Goal: Task Accomplishment & Management: Complete application form

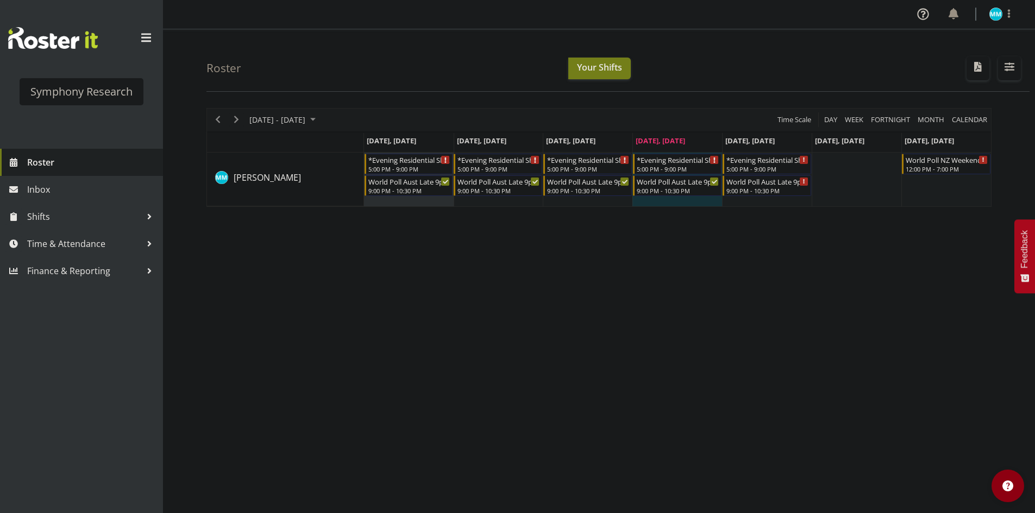
click at [39, 172] on link "Roster" at bounding box center [81, 162] width 163 height 27
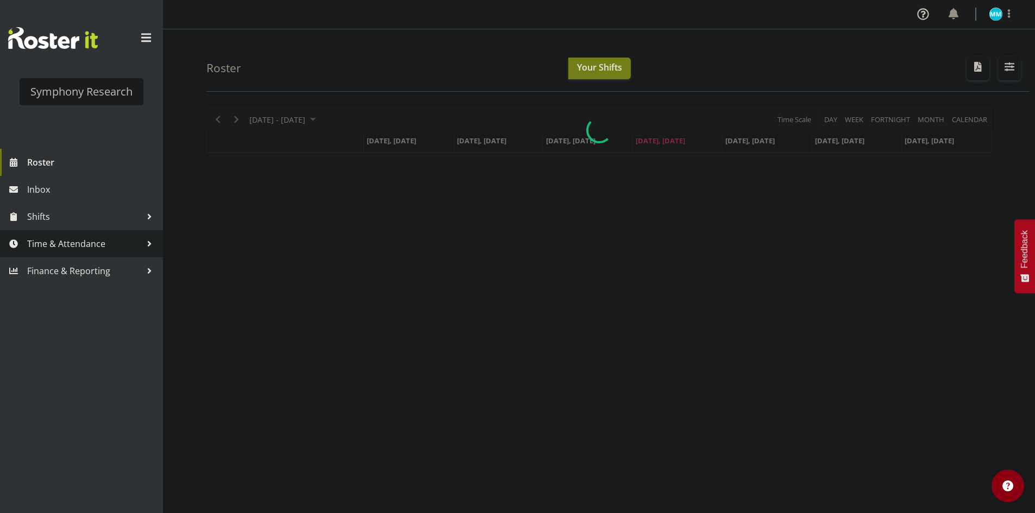
click at [36, 241] on span "Time & Attendance" at bounding box center [84, 244] width 114 height 16
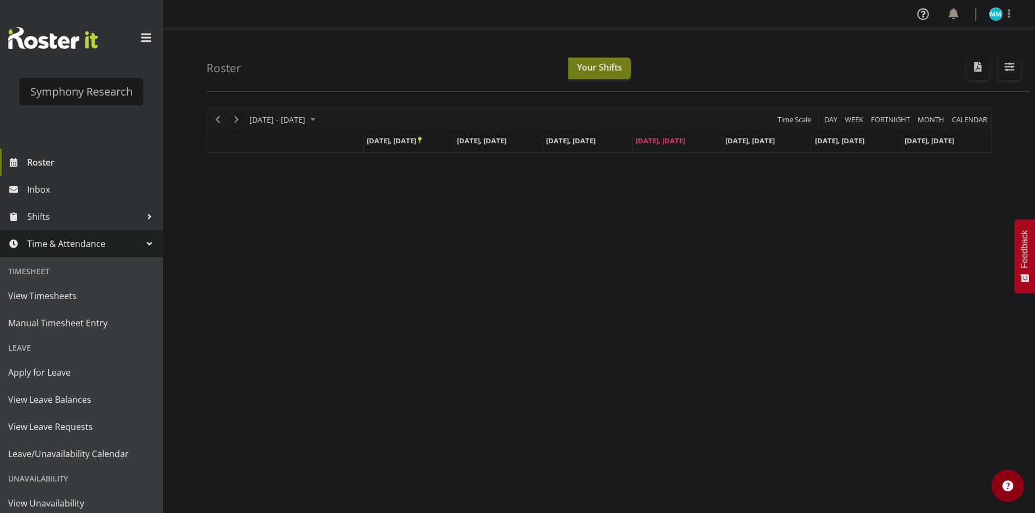
click at [232, 118] on span "Next" at bounding box center [236, 120] width 13 height 14
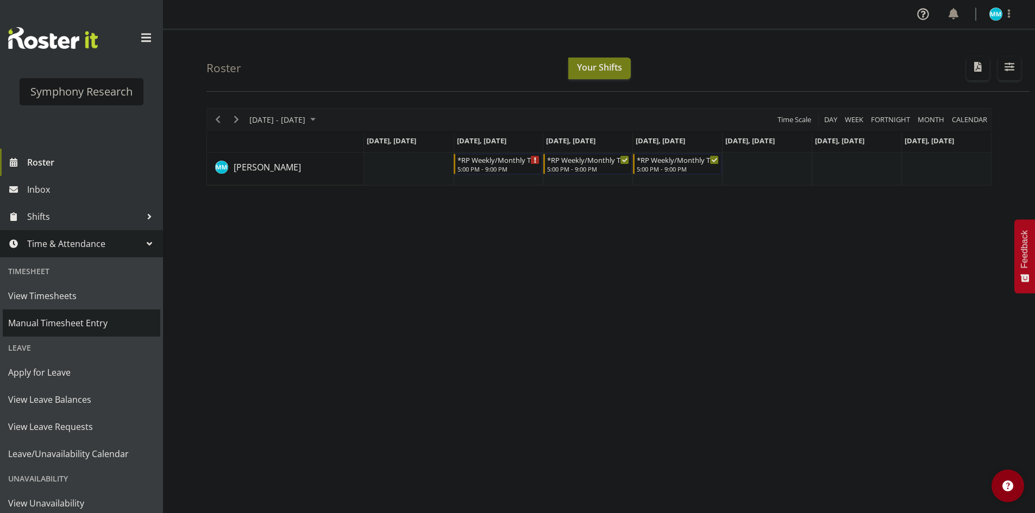
click at [110, 330] on span "Manual Timesheet Entry" at bounding box center [81, 323] width 147 height 16
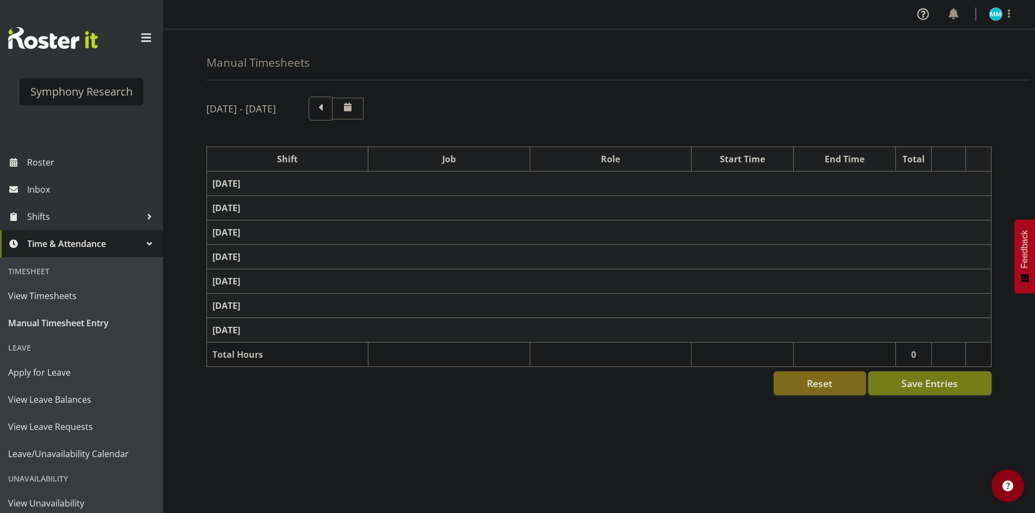
select select "48116"
select select "10633"
select select "47"
select select "57511"
select select "10499"
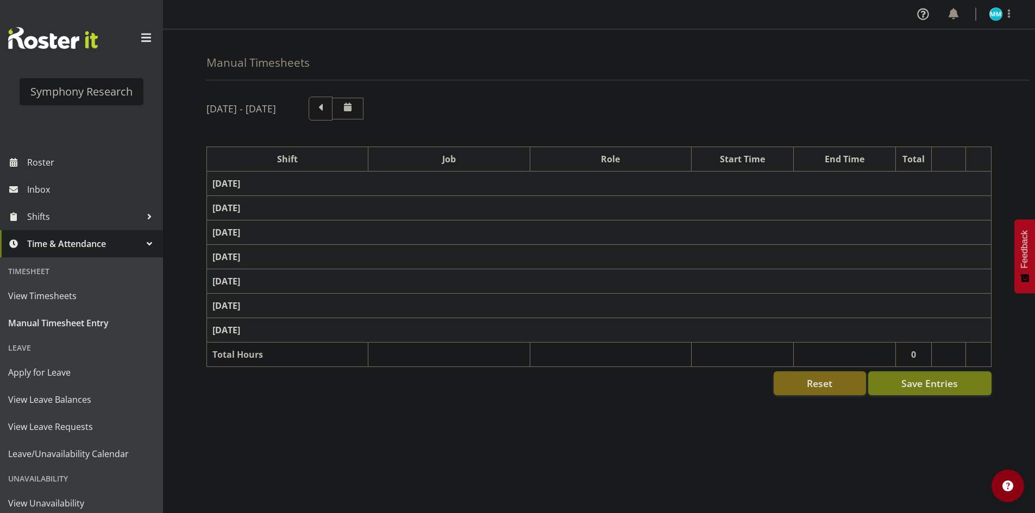
select select "47"
select select "48116"
select select "10633"
select select "47"
select select "57511"
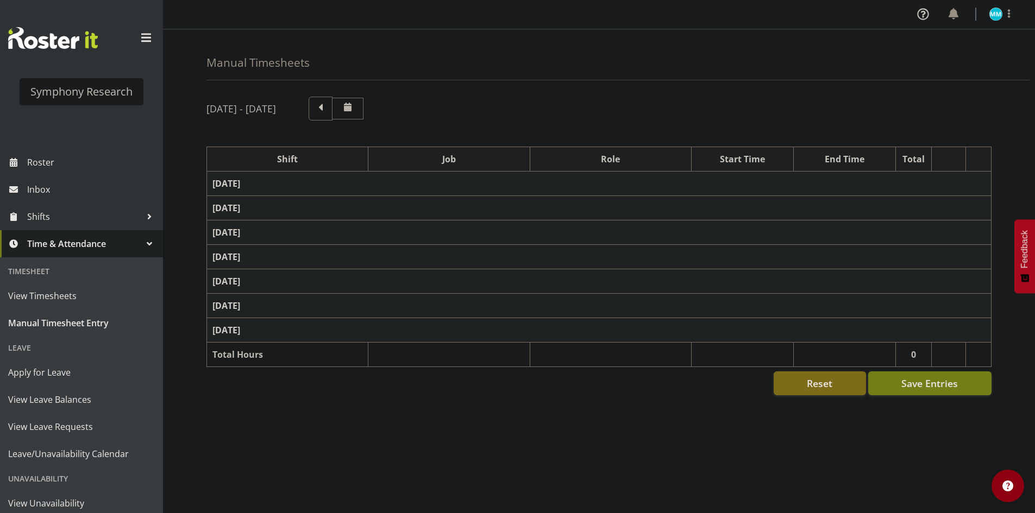
select select "10499"
select select "47"
select select "48116"
select select "10633"
select select "47"
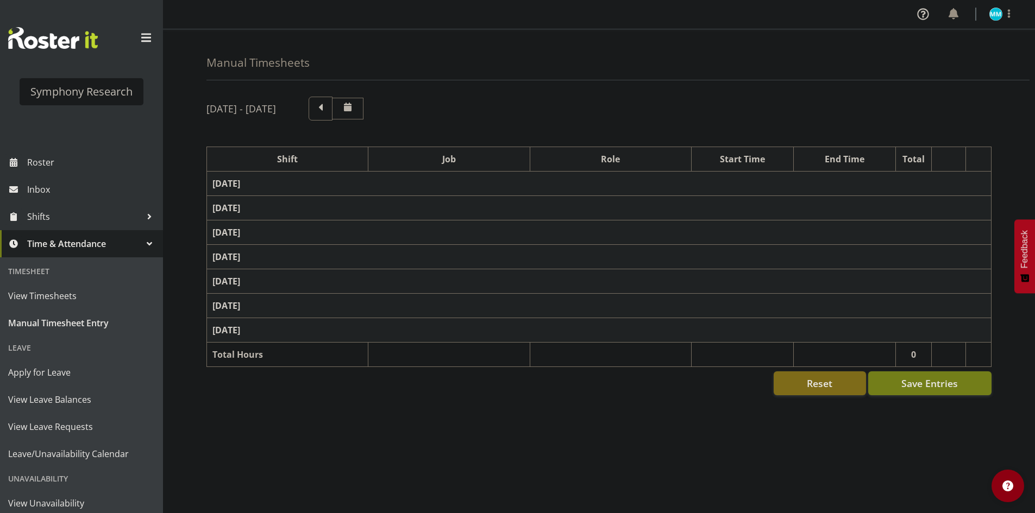
select select "41604"
select select "10527"
select select "47"
select select "57511"
select select "10499"
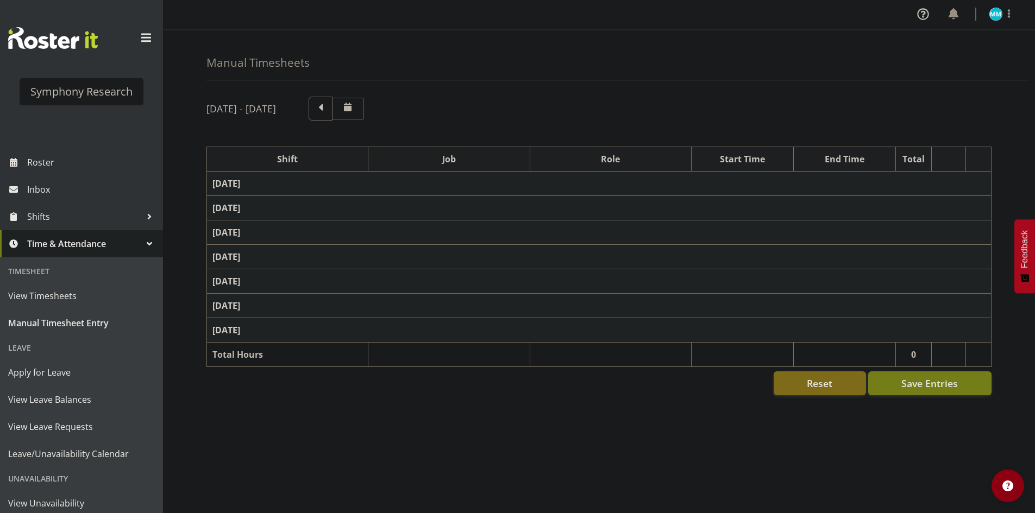
select select "47"
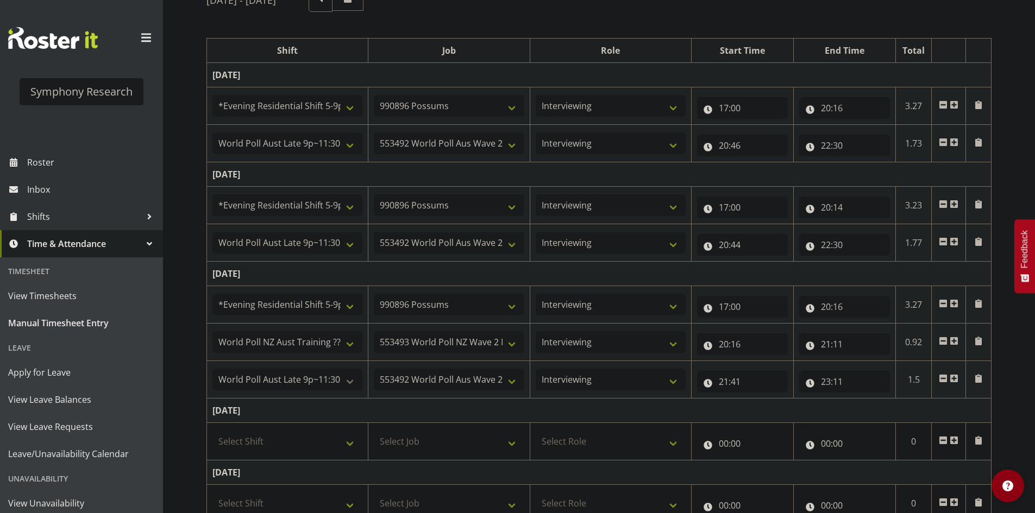
scroll to position [163, 0]
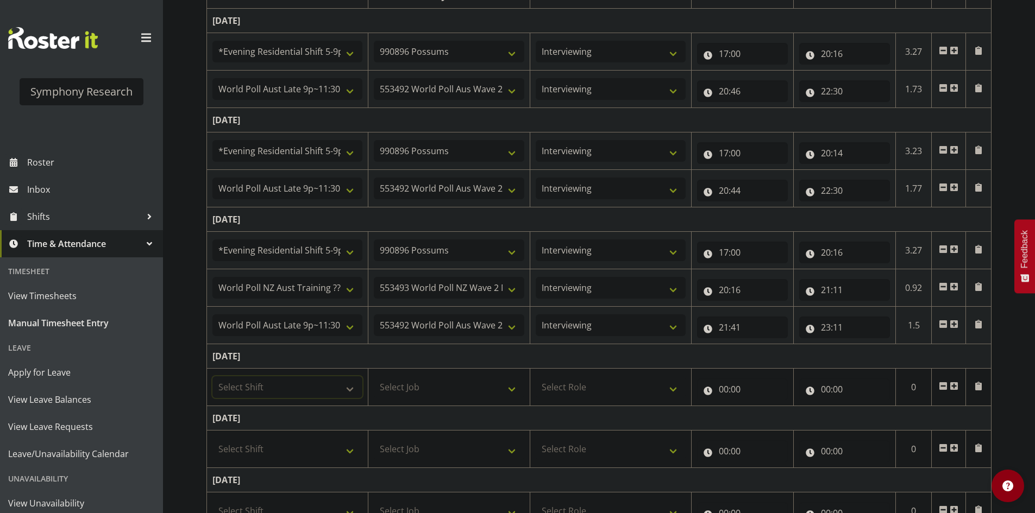
click at [317, 387] on select "Select Shift !!Weekend Residential (Roster IT Shift Label) *Business 9/10am ~ 4…" at bounding box center [287, 388] width 150 height 22
click at [314, 382] on select "Select Shift !!Weekend Residential (Roster IT Shift Label) *Business 9/10am ~ 4…" at bounding box center [287, 388] width 150 height 22
select select "48116"
click at [212, 377] on select "Select Shift !!Weekend Residential (Roster IT Shift Label) *Business 9/10am ~ 4…" at bounding box center [287, 388] width 150 height 22
click at [453, 380] on select "Select Job 550060 IF Admin 553492 World Poll Aus Wave 2 Main 2025 553493 World …" at bounding box center [449, 388] width 150 height 22
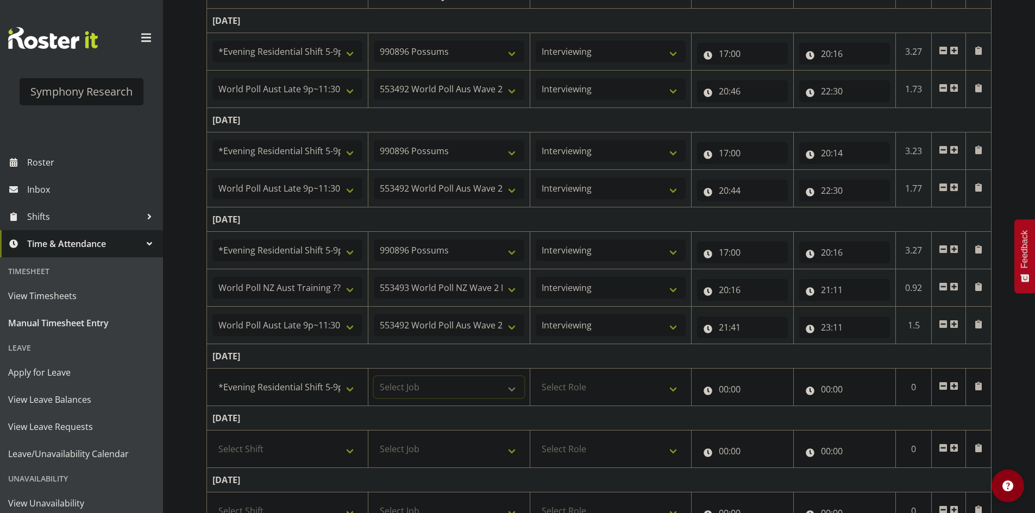
select select "10242"
click at [374, 377] on select "Select Job 550060 IF Admin 553492 World Poll Aus Wave 2 Main 2025 553493 World …" at bounding box center [449, 388] width 150 height 22
click at [574, 379] on select "Select Role Briefing Interviewing" at bounding box center [611, 388] width 150 height 22
select select "47"
click at [536, 377] on select "Select Role Briefing Interviewing" at bounding box center [611, 388] width 150 height 22
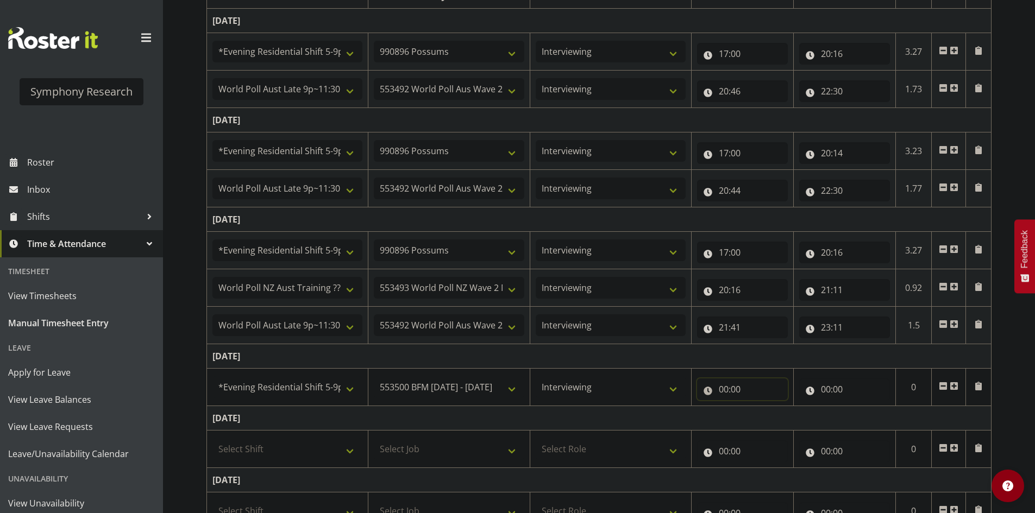
click at [722, 389] on input "00:00" at bounding box center [742, 390] width 91 height 22
drag, startPoint x: 762, startPoint y: 415, endPoint x: 769, endPoint y: 419, distance: 8.2
click at [763, 416] on select "00 01 02 03 04 05 06 07 08 09 10 11 12 13 14 15 16 17 18 19 20 21 22 23" at bounding box center [771, 418] width 24 height 22
select select "17"
click at [759, 407] on select "00 01 02 03 04 05 06 07 08 09 10 11 12 13 14 15 16 17 18 19 20 21 22 23" at bounding box center [771, 418] width 24 height 22
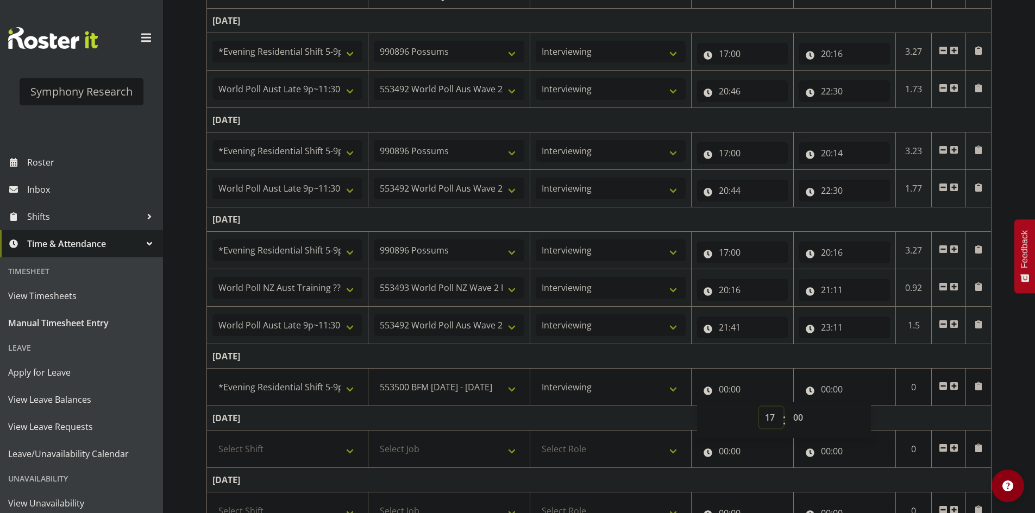
type input "17:00"
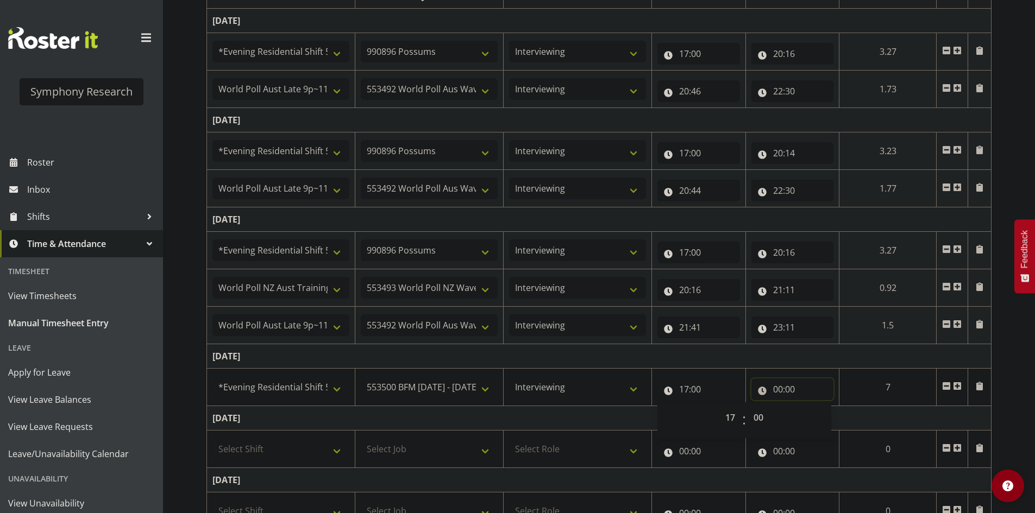
click at [774, 392] on input "00:00" at bounding box center [793, 390] width 83 height 22
drag, startPoint x: 810, startPoint y: 411, endPoint x: 817, endPoint y: 416, distance: 8.6
click at [810, 412] on div "00 01 02 03 04 05 06 07 08 09 10 11 12 13 14 15 16 17 18 19 20 21 22 23 : 00 01…" at bounding box center [839, 420] width 174 height 27
click at [818, 417] on select "00 01 02 03 04 05 06 07 08 09 10 11 12 13 14 15 16 17 18 19 20 21 22 23" at bounding box center [825, 418] width 24 height 22
select select "20"
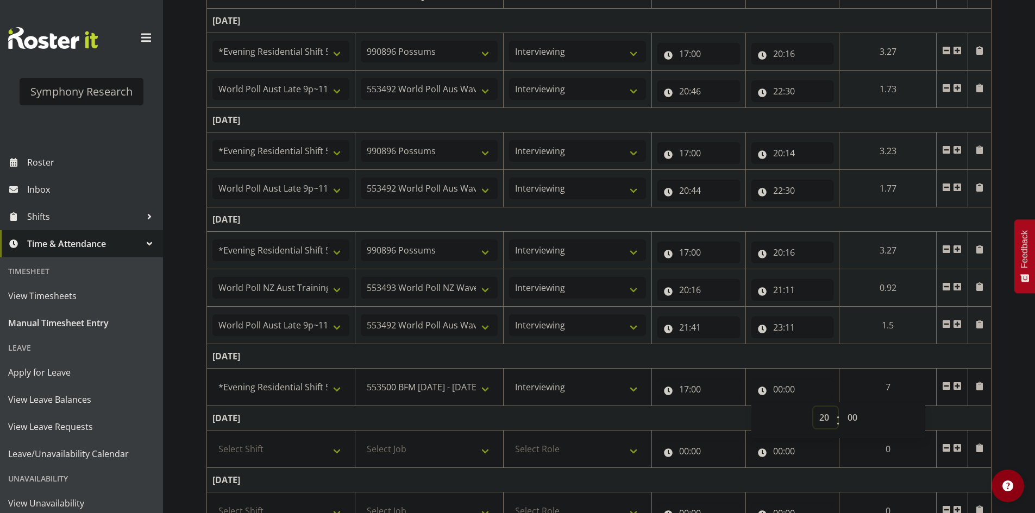
click at [813, 407] on select "00 01 02 03 04 05 06 07 08 09 10 11 12 13 14 15 16 17 18 19 20 21 22 23" at bounding box center [825, 418] width 24 height 22
type input "20:00"
click at [850, 419] on select "00 01 02 03 04 05 06 07 08 09 10 11 12 13 14 15 16 17 18 19 20 21 22 23 24 25 2…" at bounding box center [854, 418] width 24 height 22
select select "15"
click at [842, 407] on select "00 01 02 03 04 05 06 07 08 09 10 11 12 13 14 15 16 17 18 19 20 21 22 23 24 25 2…" at bounding box center [854, 418] width 24 height 22
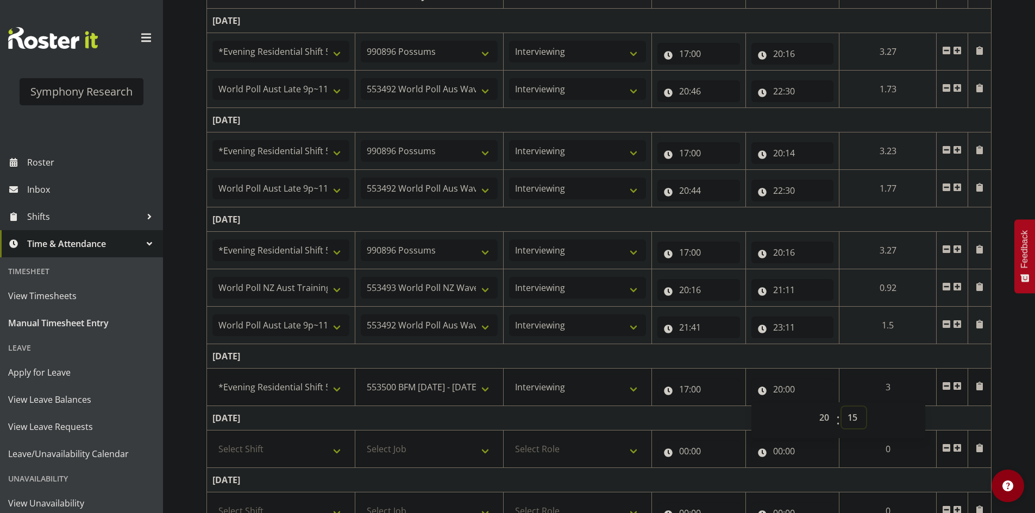
type input "20:15"
click at [956, 388] on span at bounding box center [957, 386] width 9 height 9
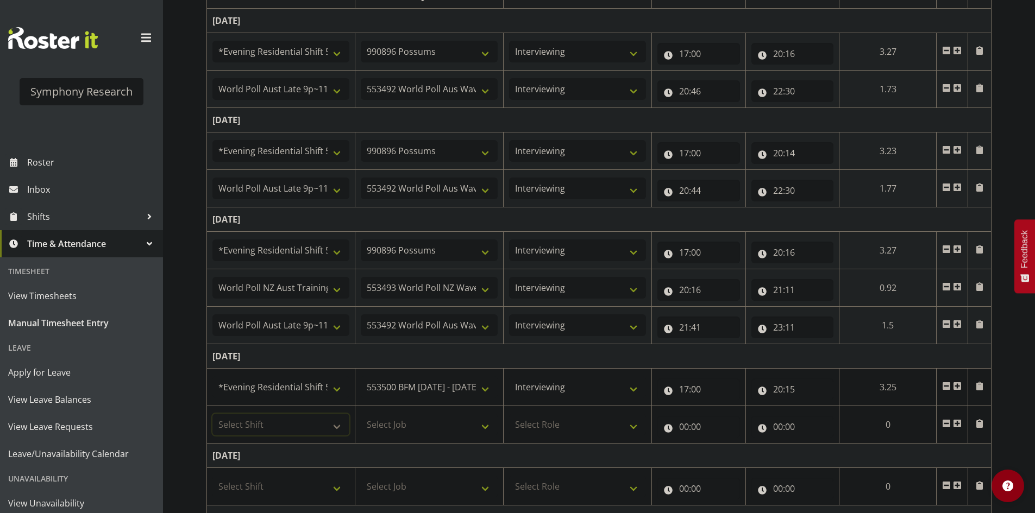
click at [270, 429] on select "Select Shift !!Weekend Residential (Roster IT Shift Label) *Business 9/10am ~ 4…" at bounding box center [280, 425] width 137 height 22
select select "57511"
click at [212, 414] on select "Select Shift !!Weekend Residential (Roster IT Shift Label) *Business 9/10am ~ 4…" at bounding box center [280, 425] width 137 height 22
click at [402, 416] on select "Select Job 550060 IF Admin 553492 World Poll Aus Wave 2 Main 2025 553493 World …" at bounding box center [429, 425] width 137 height 22
select select "10499"
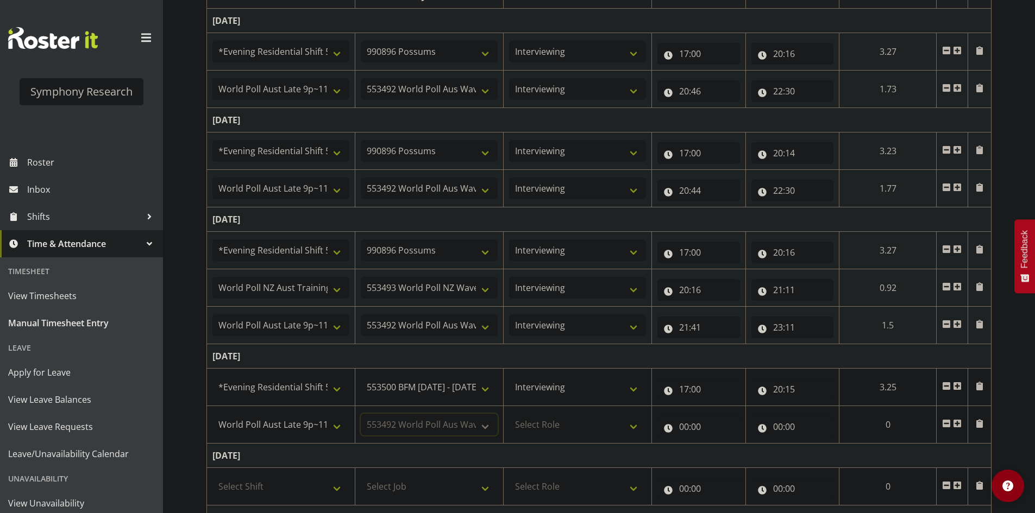
click at [361, 414] on select "Select Job 550060 IF Admin 553492 World Poll Aus Wave 2 Main 2025 553493 World …" at bounding box center [429, 425] width 137 height 22
click at [563, 424] on select "Select Role Briefing Interviewing" at bounding box center [577, 425] width 137 height 22
select select "47"
click at [509, 414] on select "Select Role Briefing Interviewing" at bounding box center [577, 425] width 137 height 22
click at [676, 429] on input "00:00" at bounding box center [698, 427] width 83 height 22
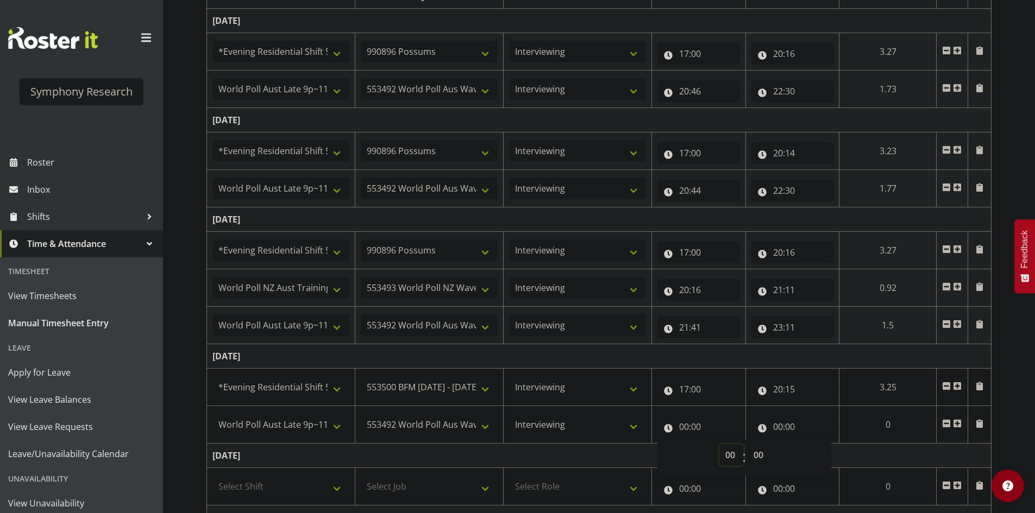
click at [727, 460] on select "00 01 02 03 04 05 06 07 08 09 10 11 12 13 14 15 16 17 18 19 20 21 22 23" at bounding box center [731, 455] width 24 height 22
select select "20"
click at [719, 444] on select "00 01 02 03 04 05 06 07 08 09 10 11 12 13 14 15 16 17 18 19 20 21 22 23" at bounding box center [731, 455] width 24 height 22
type input "20:00"
click at [758, 459] on select "00 01 02 03 04 05 06 07 08 09 10 11 12 13 14 15 16 17 18 19 20 21 22 23 24 25 2…" at bounding box center [760, 455] width 24 height 22
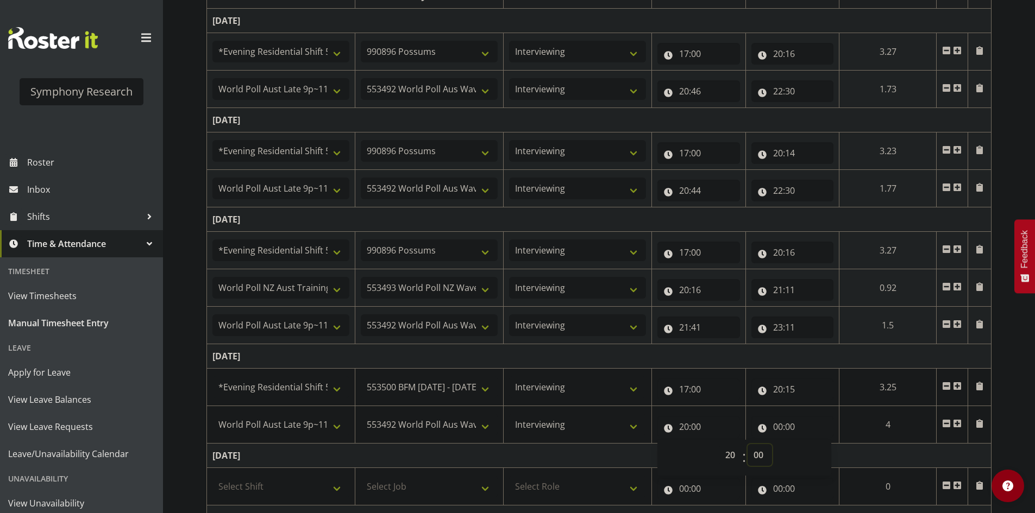
select select "45"
click at [748, 444] on select "00 01 02 03 04 05 06 07 08 09 10 11 12 13 14 15 16 17 18 19 20 21 22 23 24 25 2…" at bounding box center [760, 455] width 24 height 22
type input "20:45"
click at [772, 427] on input "00:00" at bounding box center [793, 427] width 83 height 22
click at [831, 458] on select "00 01 02 03 04 05 06 07 08 09 10 11 12 13 14 15 16 17 18 19 20 21 22 23" at bounding box center [825, 455] width 24 height 22
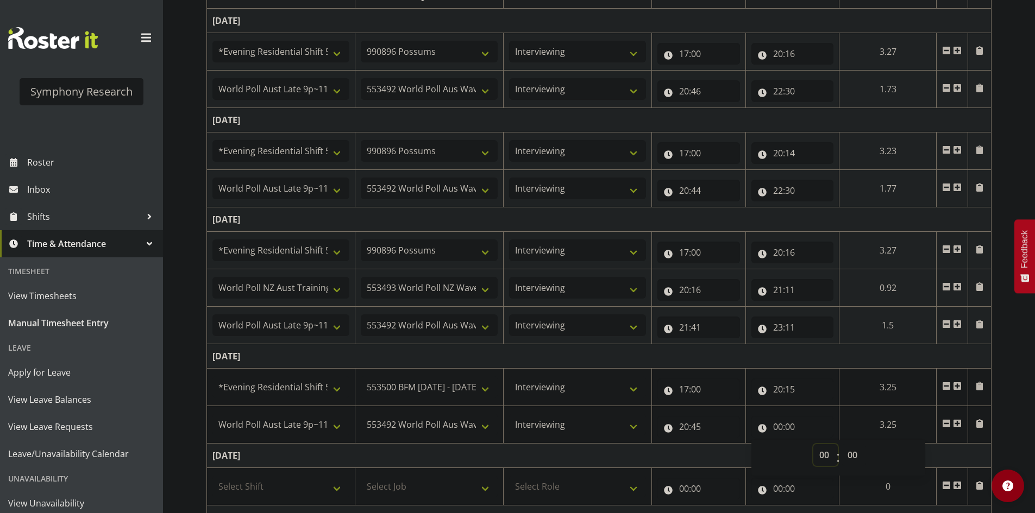
select select "22"
click at [813, 444] on select "00 01 02 03 04 05 06 07 08 09 10 11 12 13 14 15 16 17 18 19 20 21 22 23" at bounding box center [825, 455] width 24 height 22
type input "22:00"
click at [848, 459] on select "00 01 02 03 04 05 06 07 08 09 10 11 12 13 14 15 16 17 18 19 20 21 22 23 24 25 2…" at bounding box center [854, 455] width 24 height 22
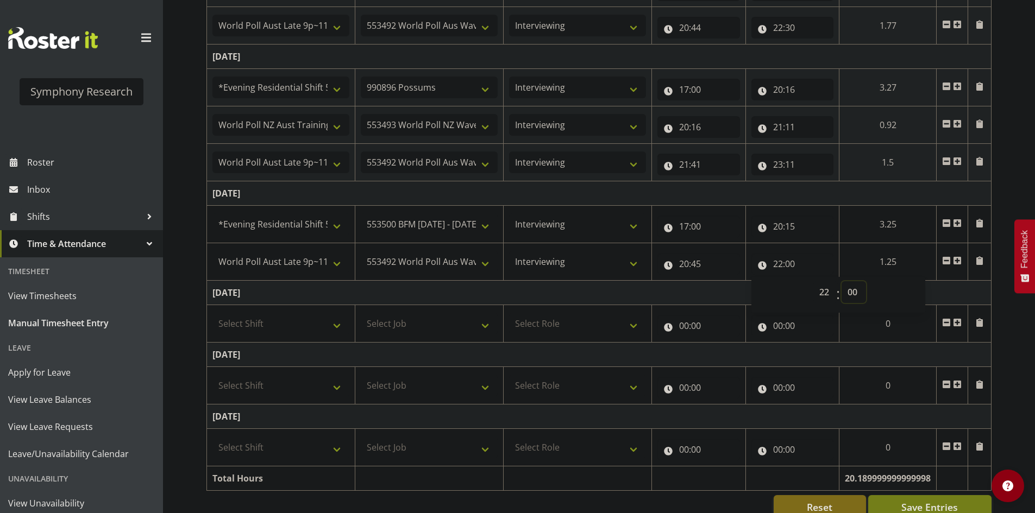
click at [855, 290] on select "00 01 02 03 04 05 06 07 08 09 10 11 12 13 14 15 16 17 18 19 20 21 22 23 24 25 2…" at bounding box center [854, 292] width 24 height 22
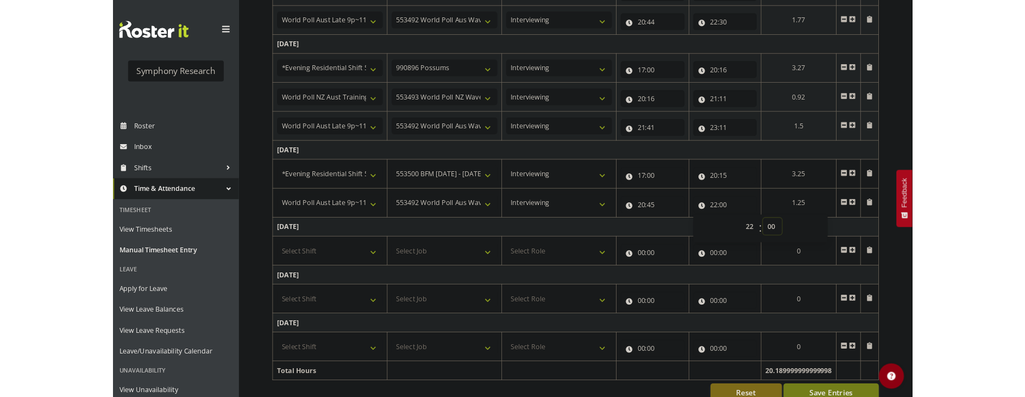
scroll to position [348, 0]
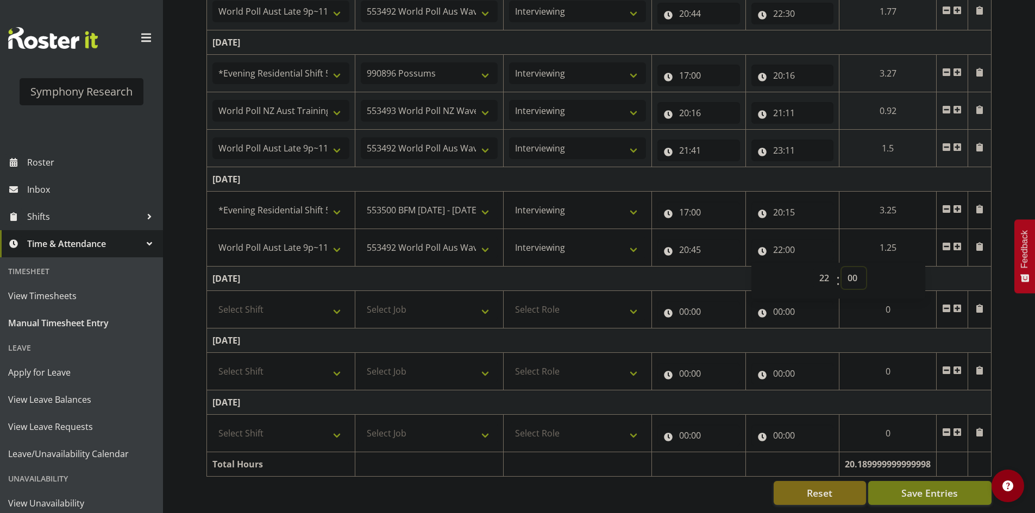
click at [849, 267] on select "00 01 02 03 04 05 06 07 08 09 10 11 12 13 14 15 16 17 18 19 20 21 22 23 24 25 2…" at bounding box center [854, 278] width 24 height 22
select select "30"
click at [842, 267] on select "00 01 02 03 04 05 06 07 08 09 10 11 12 13 14 15 16 17 18 19 20 21 22 23 24 25 2…" at bounding box center [854, 278] width 24 height 22
type input "22:30"
click at [873, 167] on td "Thursday 25th September 2025" at bounding box center [599, 179] width 785 height 24
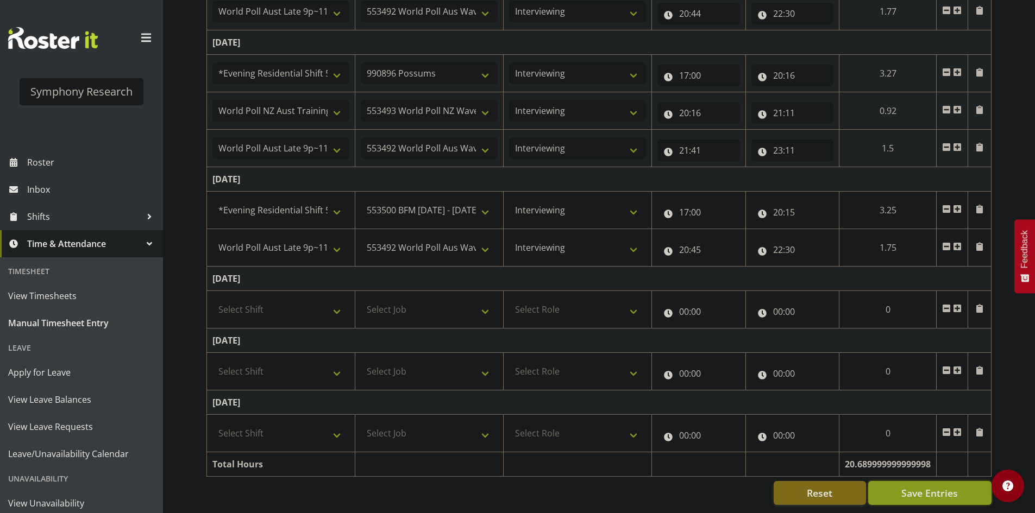
click at [931, 486] on span "Save Entries" at bounding box center [929, 493] width 57 height 14
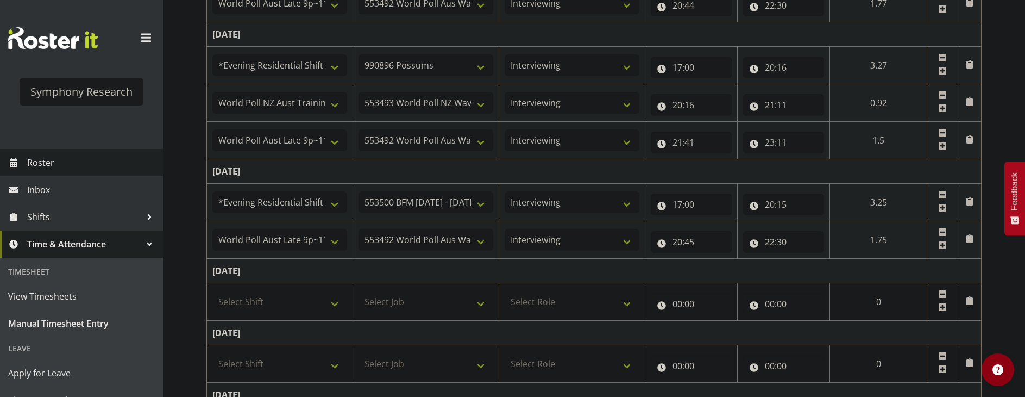
click at [73, 152] on link "Roster" at bounding box center [81, 162] width 163 height 27
